Goal: Navigation & Orientation: Find specific page/section

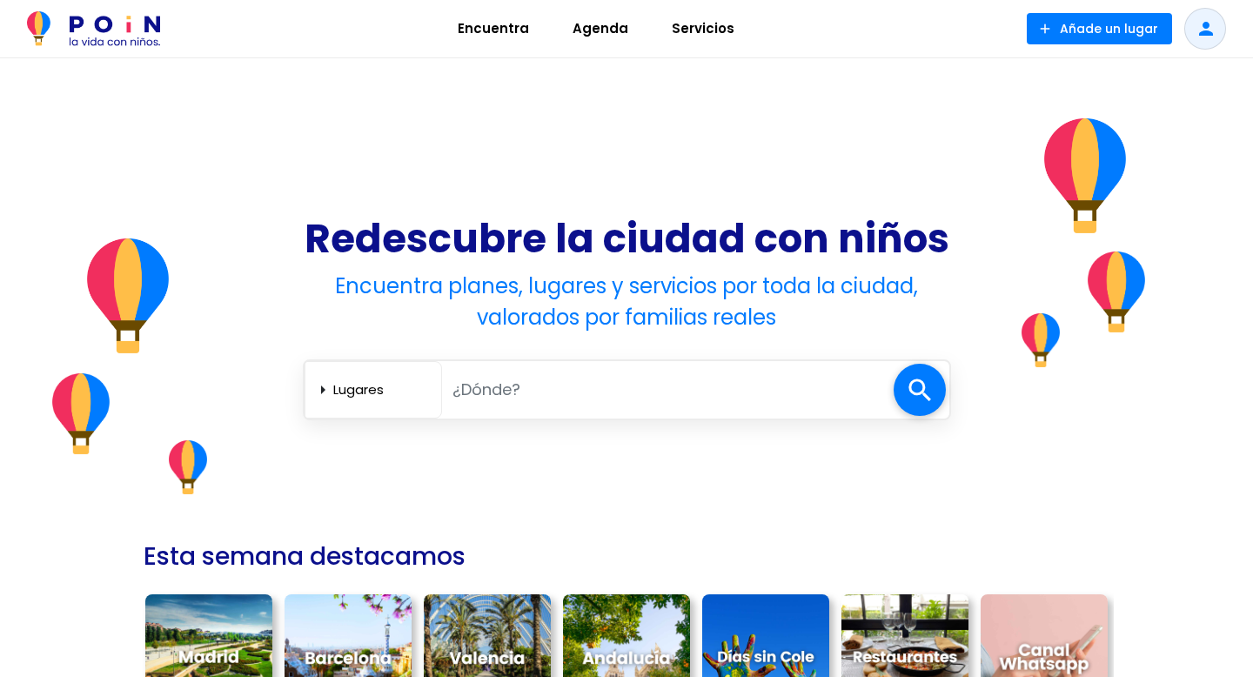
click at [514, 29] on span "Encuentra" at bounding box center [493, 29] width 87 height 28
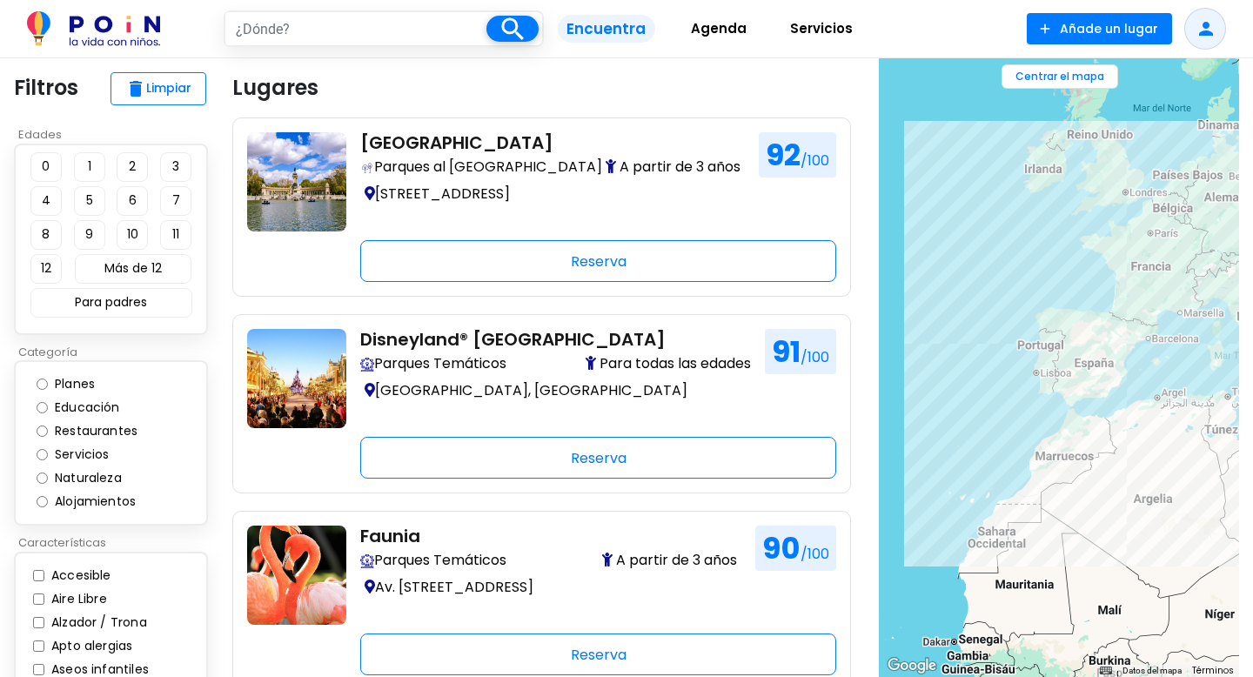
click at [690, 14] on link "Agenda" at bounding box center [718, 29] width 99 height 43
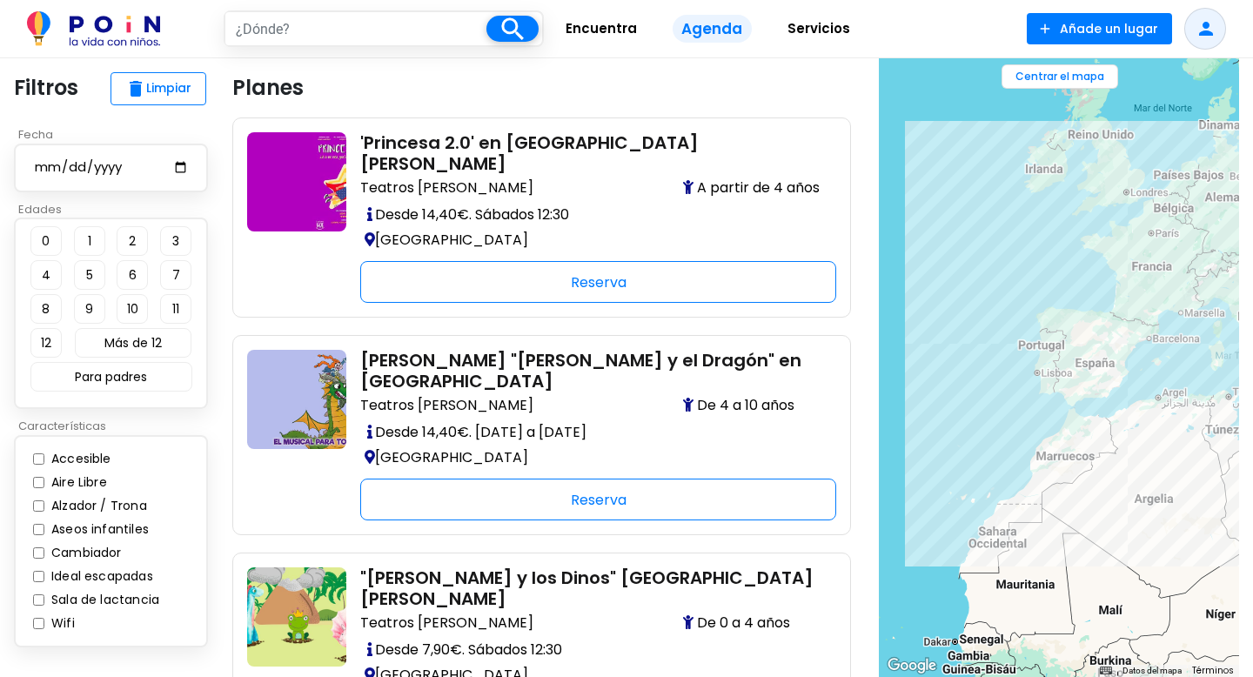
click at [631, 30] on span "Encuentra" at bounding box center [601, 29] width 87 height 28
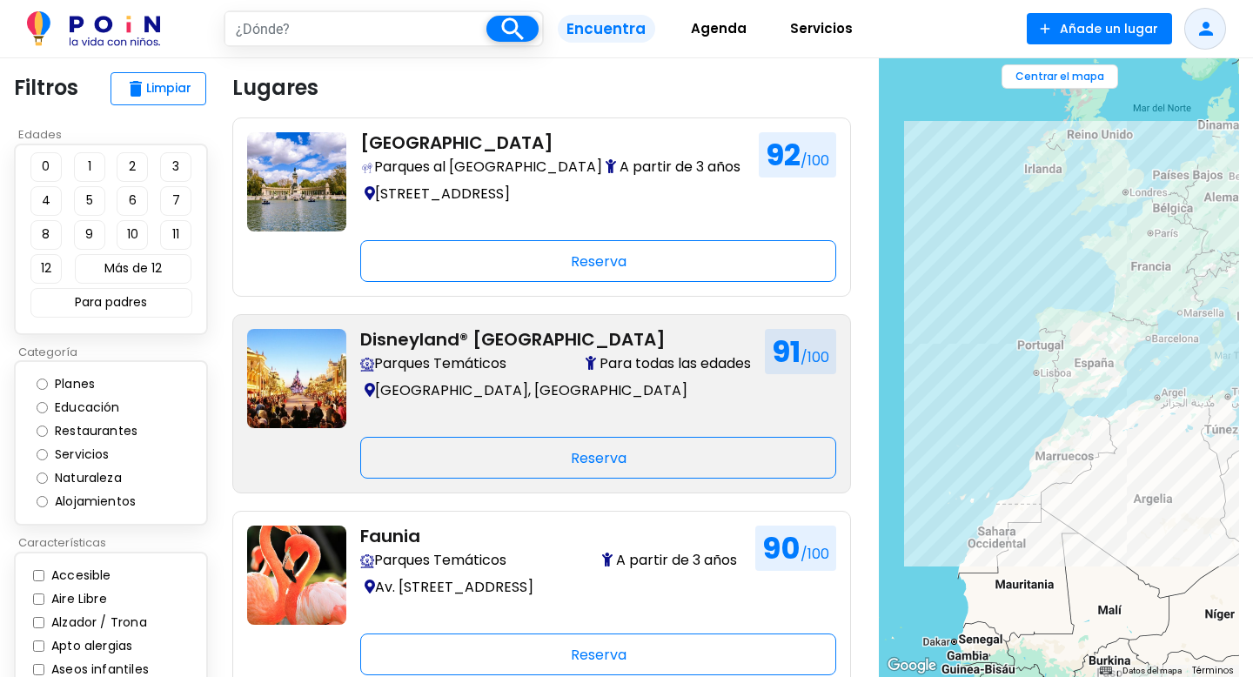
click at [520, 335] on h2 "Disneyland® [GEOGRAPHIC_DATA]" at bounding box center [555, 339] width 391 height 21
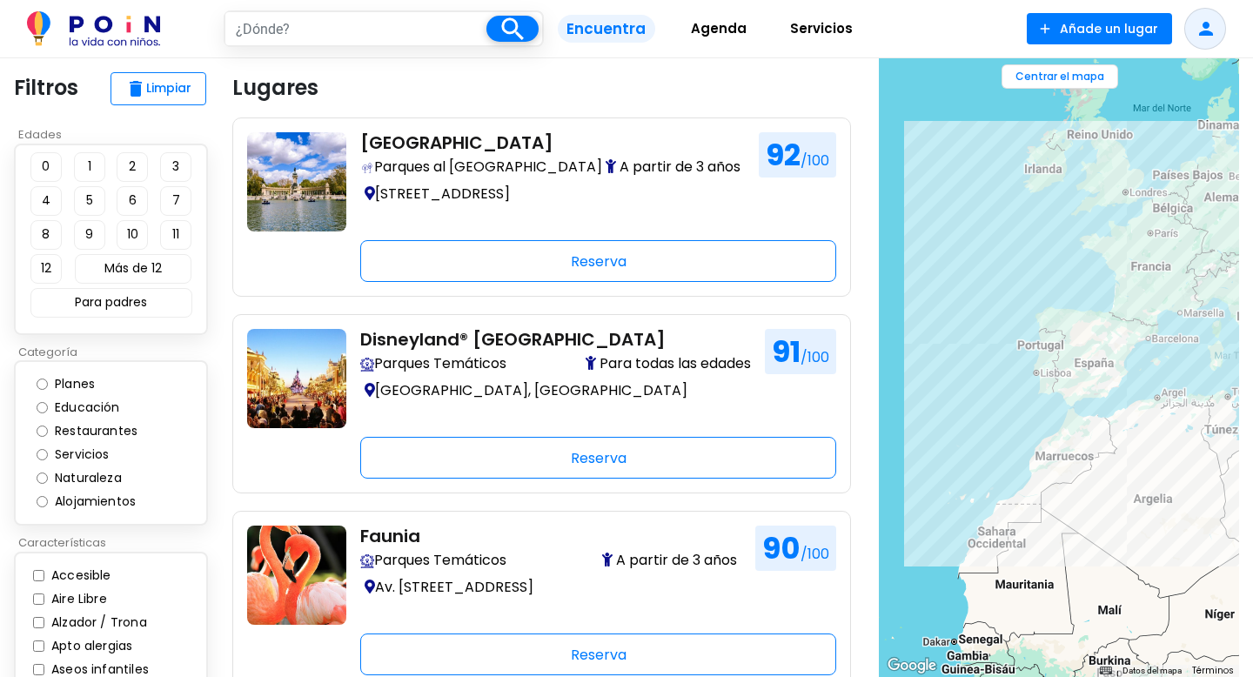
click at [842, 31] on span "Servicios" at bounding box center [821, 29] width 78 height 28
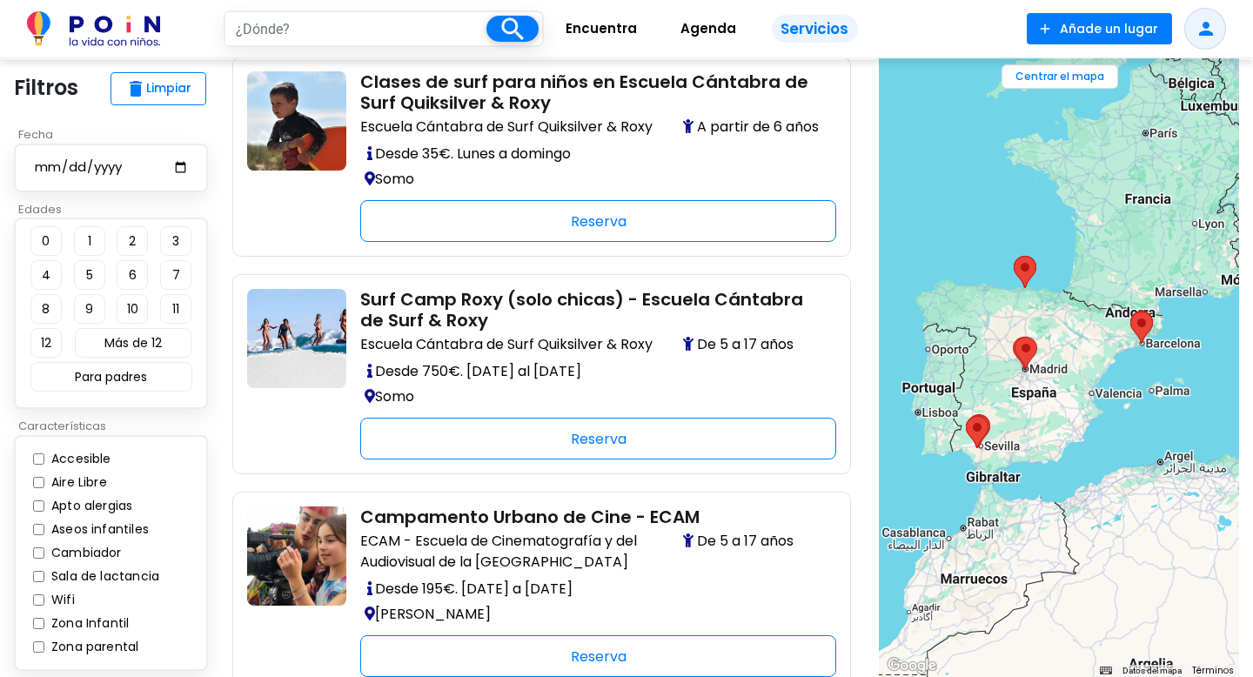
scroll to position [1112, 0]
